Goal: Entertainment & Leisure: Consume media (video, audio)

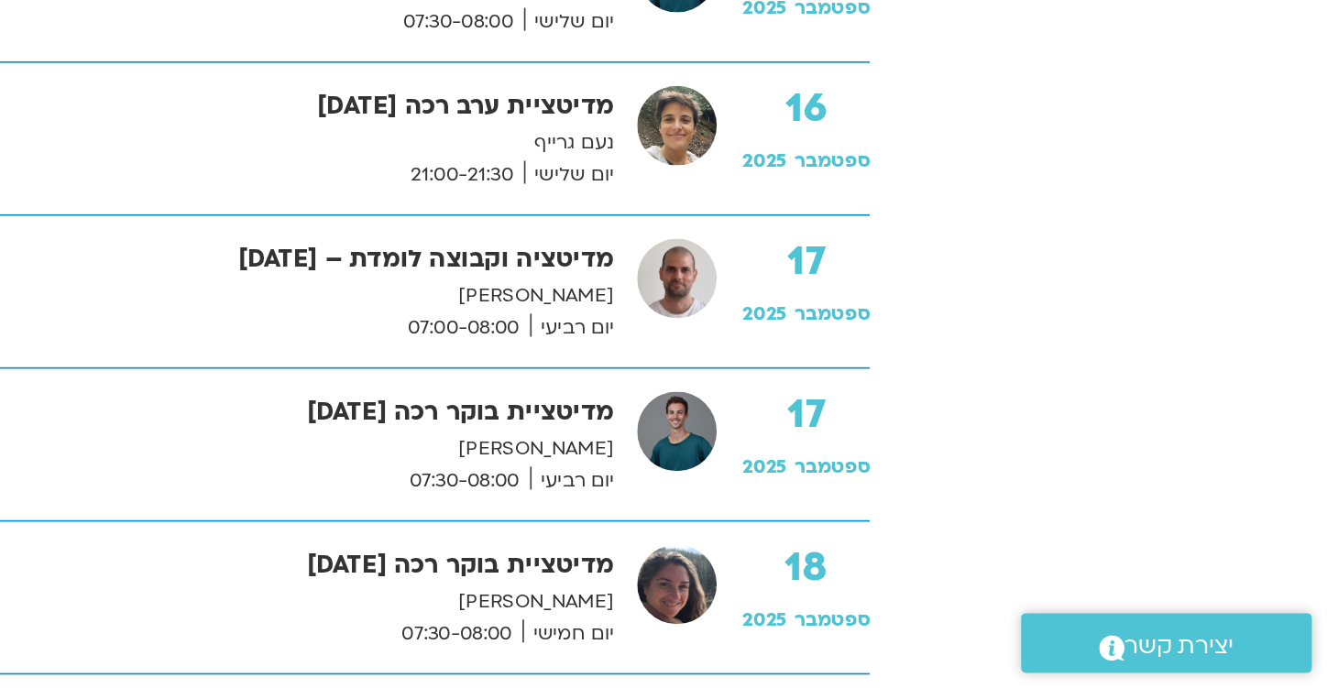
scroll to position [3155, 0]
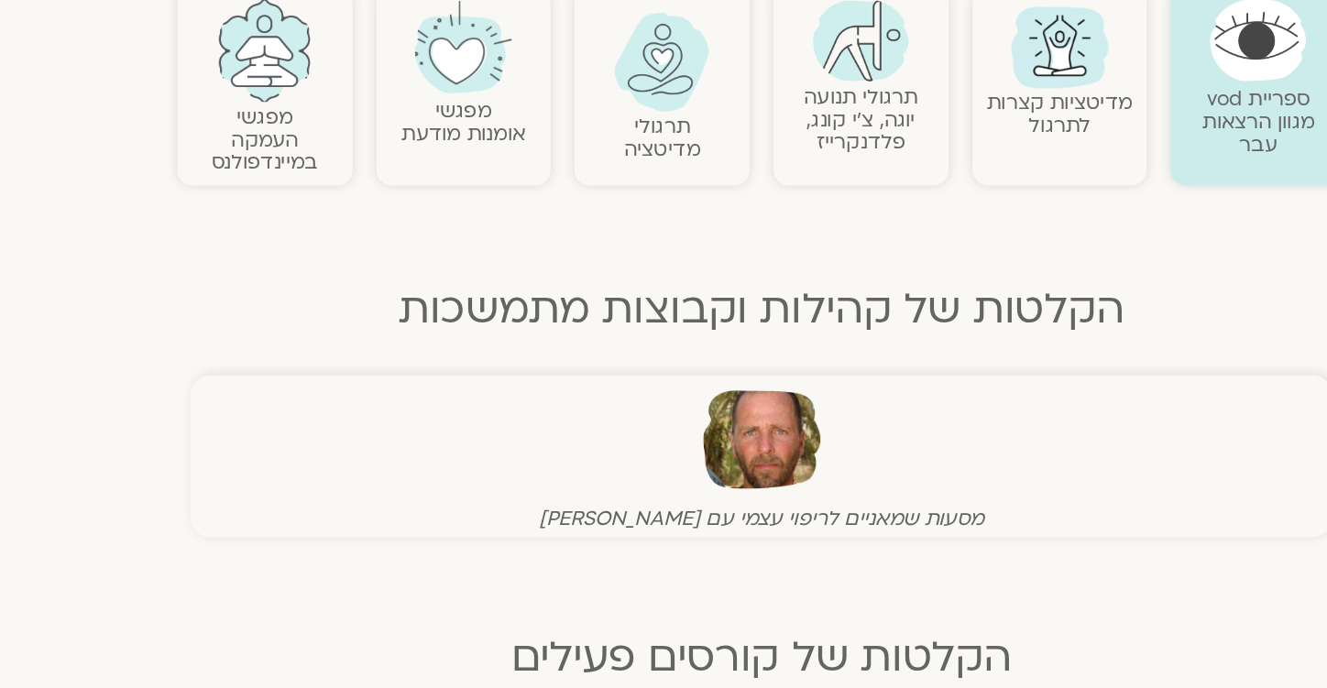
scroll to position [425, 0]
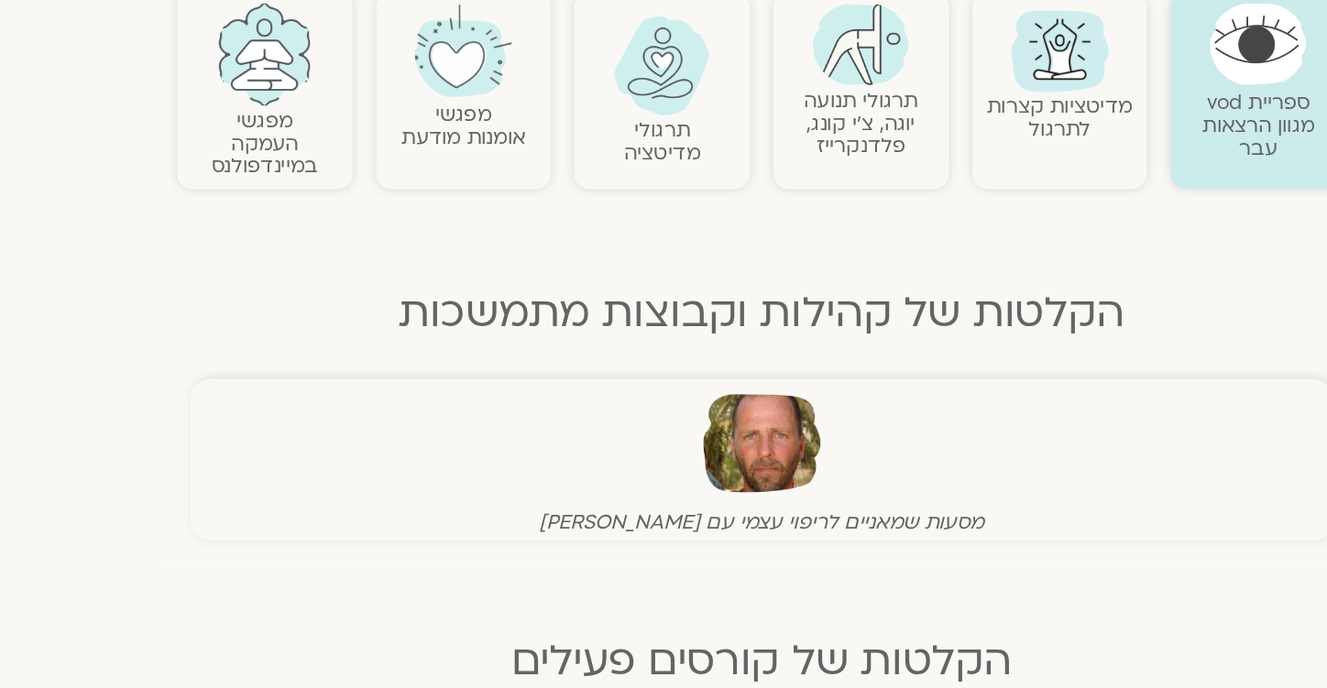
click at [600, 98] on link "תרגולי מדיטציה" at bounding box center [587, 109] width 59 height 38
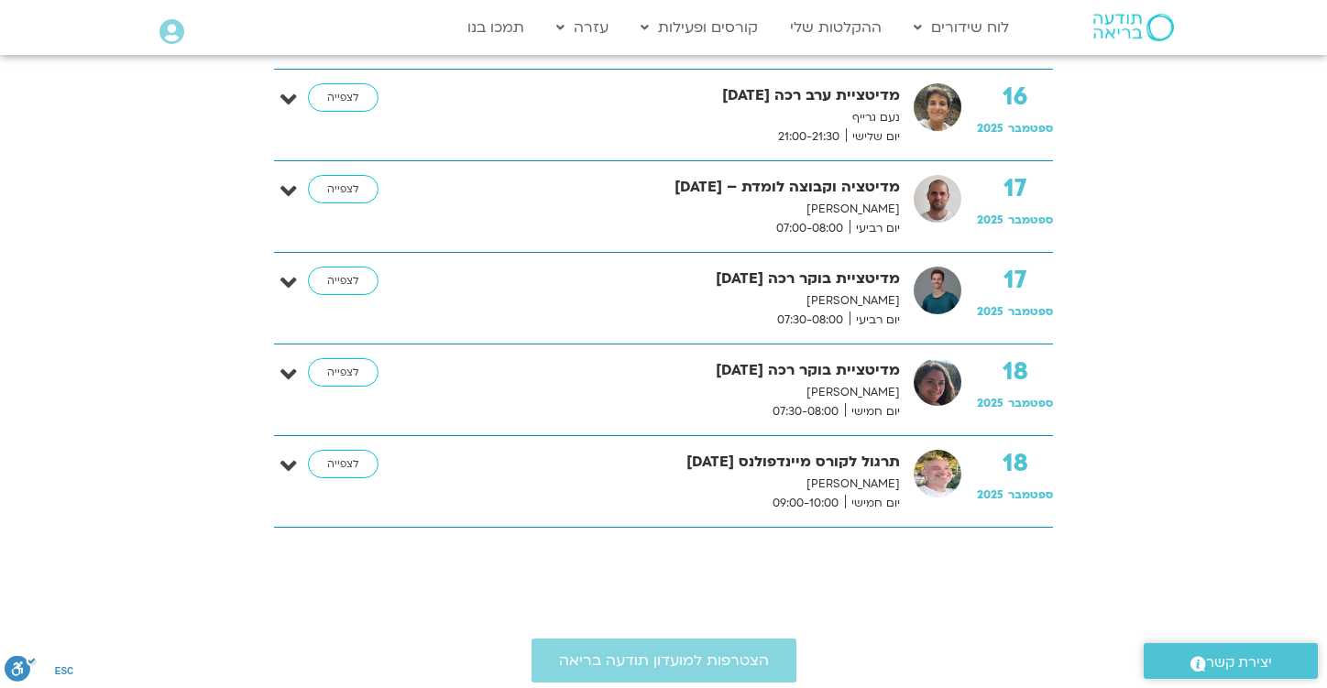
scroll to position [3386, 0]
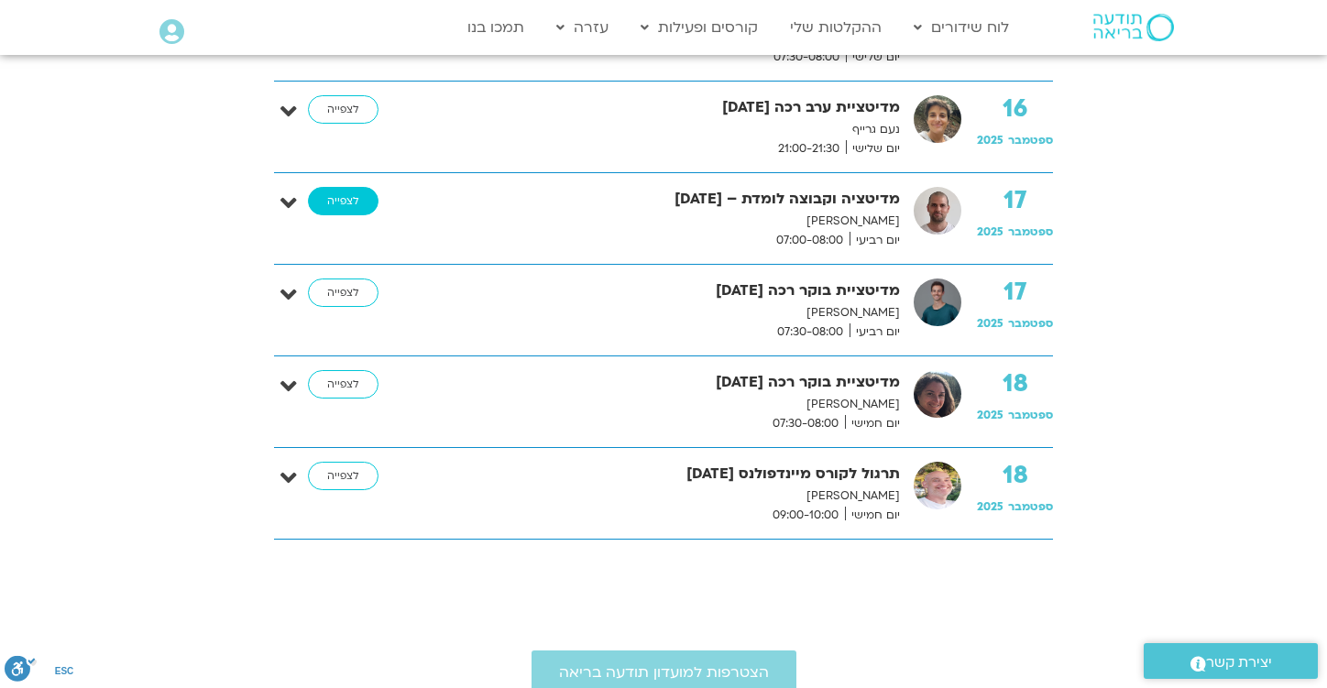
click at [350, 200] on link "לצפייה" at bounding box center [343, 201] width 71 height 29
